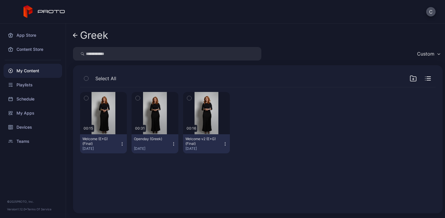
click at [78, 42] on link "Greek" at bounding box center [90, 35] width 35 height 14
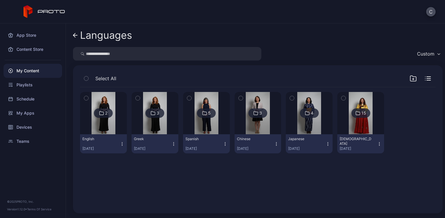
click at [78, 42] on link "Languages" at bounding box center [102, 35] width 59 height 14
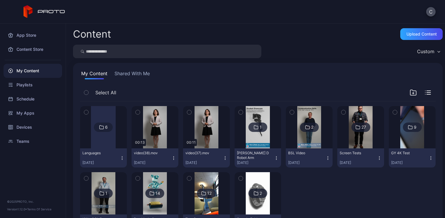
click at [297, 137] on img at bounding box center [309, 127] width 24 height 42
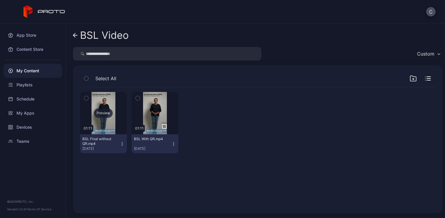
click at [100, 116] on div "Preview" at bounding box center [103, 113] width 19 height 9
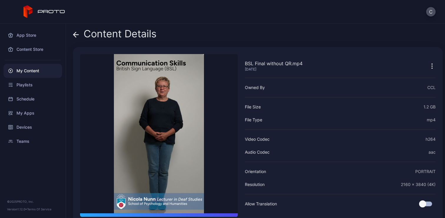
scroll to position [25, 0]
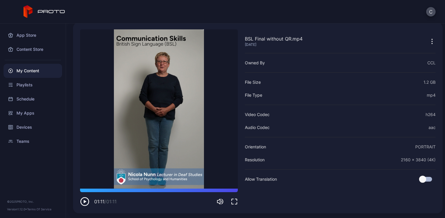
click at [27, 74] on div "My Content" at bounding box center [33, 71] width 59 height 14
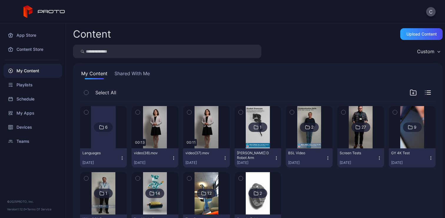
click at [96, 145] on div at bounding box center [103, 127] width 25 height 42
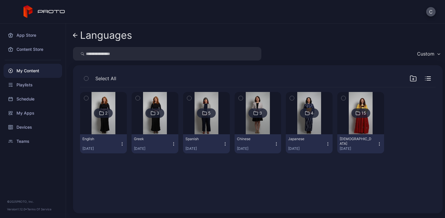
click at [97, 39] on div "Languages" at bounding box center [106, 35] width 52 height 11
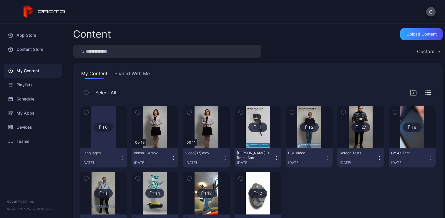
click at [140, 112] on button "button" at bounding box center [138, 112] width 12 height 12
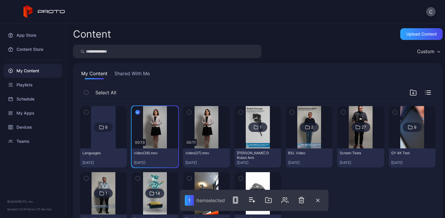
click at [188, 112] on icon "button" at bounding box center [189, 112] width 4 height 6
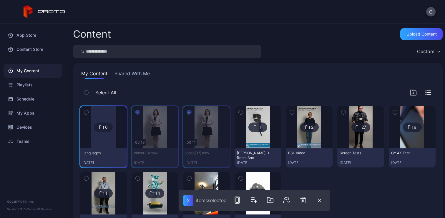
drag, startPoint x: 157, startPoint y: 143, endPoint x: 116, endPoint y: 144, distance: 40.6
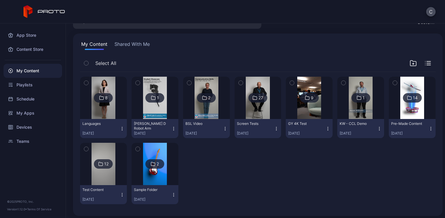
scroll to position [32, 0]
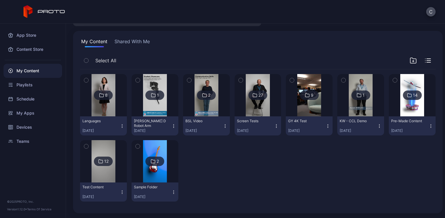
click at [109, 105] on img at bounding box center [104, 95] width 24 height 42
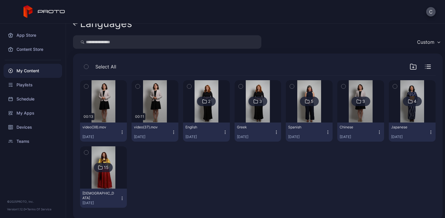
scroll to position [18, 0]
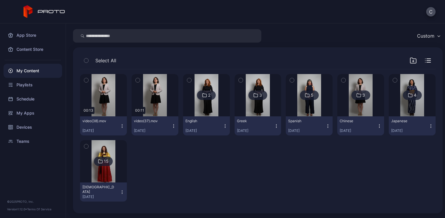
click at [84, 80] on icon "button" at bounding box center [86, 80] width 4 height 6
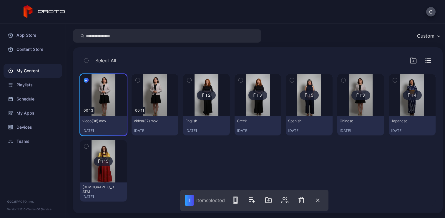
click at [136, 80] on icon "button" at bounding box center [138, 80] width 4 height 6
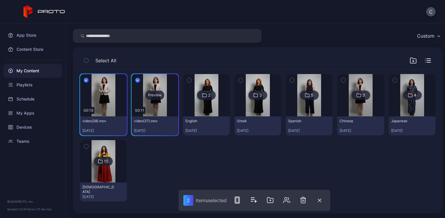
scroll to position [0, 0]
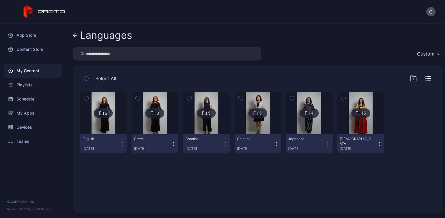
drag, startPoint x: 155, startPoint y: 104, endPoint x: 325, endPoint y: 3, distance: 197.4
click at [32, 72] on div "My Content" at bounding box center [33, 71] width 59 height 14
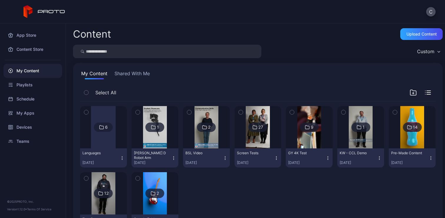
click at [217, 138] on div at bounding box center [206, 127] width 42 height 42
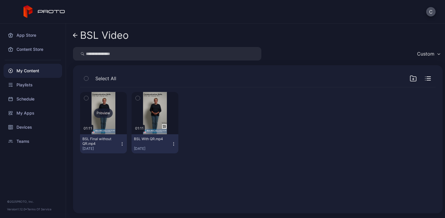
click at [106, 114] on div "Preview" at bounding box center [103, 113] width 19 height 9
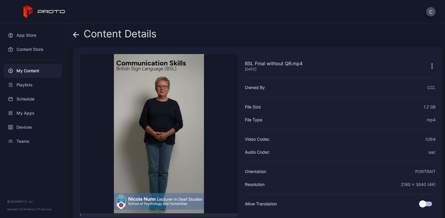
click at [114, 35] on div "Content Details" at bounding box center [115, 35] width 84 height 14
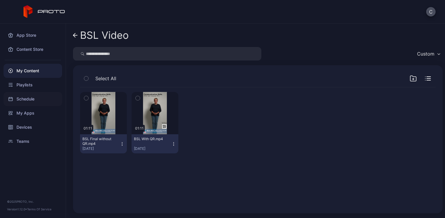
click at [35, 97] on div "Schedule" at bounding box center [33, 99] width 59 height 14
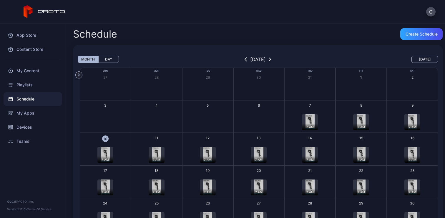
click at [159, 157] on div "7 AM" at bounding box center [157, 159] width 16 height 7
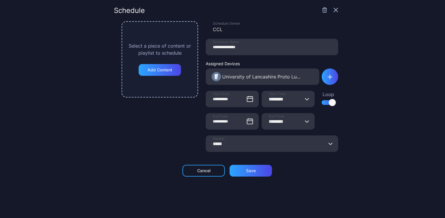
type input "********"
type input "*****"
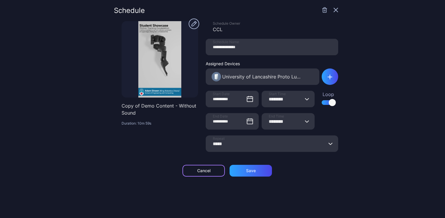
click at [198, 176] on div "Cancel" at bounding box center [203, 171] width 42 height 12
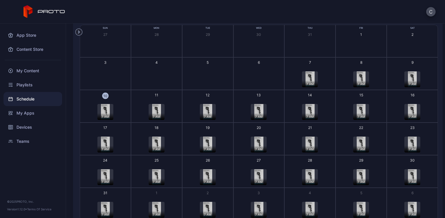
scroll to position [57, 0]
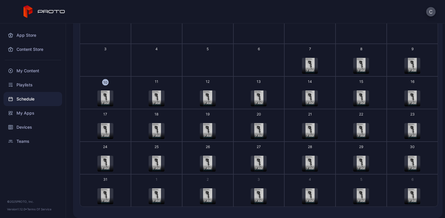
click at [306, 162] on img "button" at bounding box center [310, 164] width 9 height 16
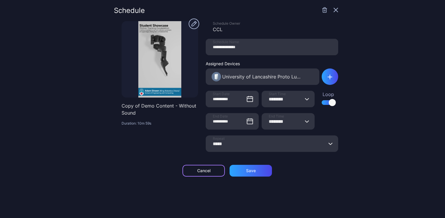
click at [197, 171] on div "Cancel" at bounding box center [203, 171] width 13 height 5
